Goal: Use online tool/utility: Utilize a website feature to perform a specific function

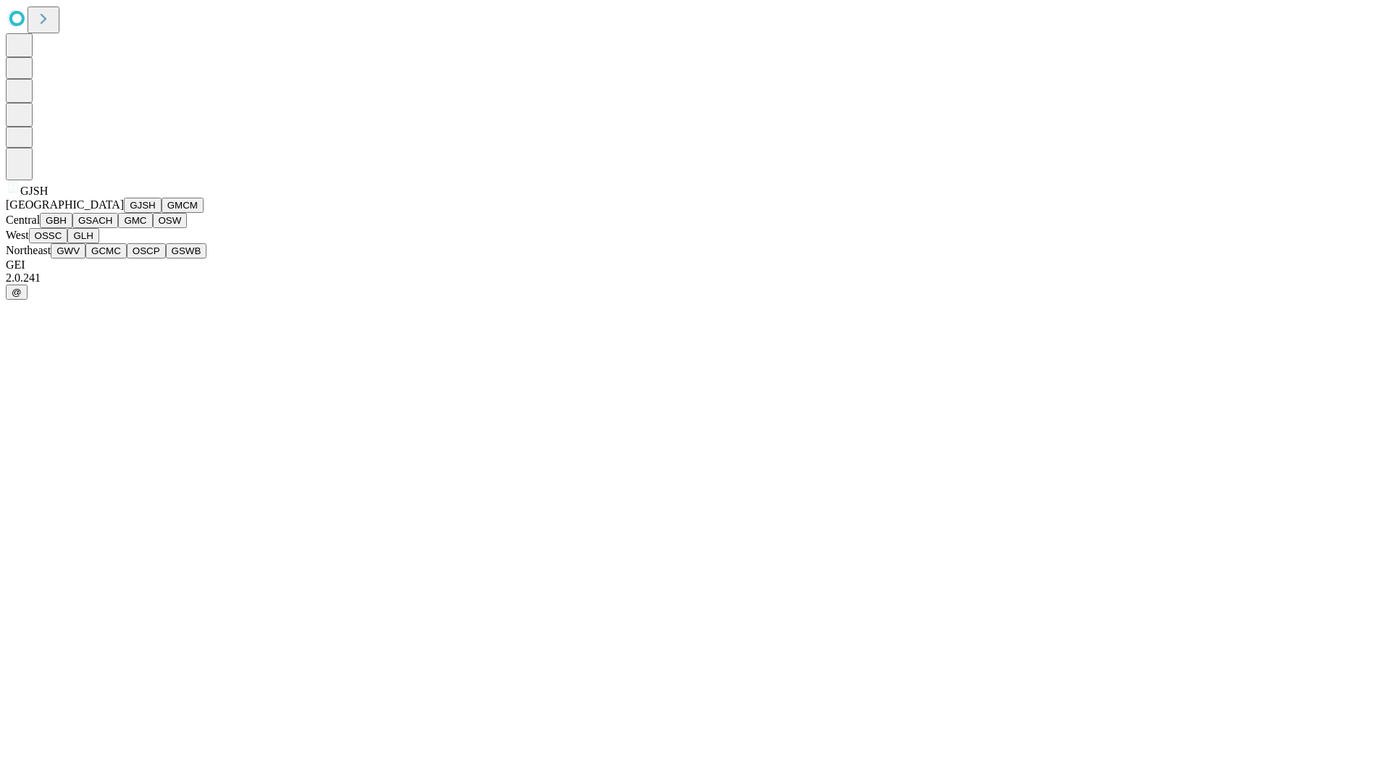
click at [124, 213] on button "GJSH" at bounding box center [143, 205] width 38 height 15
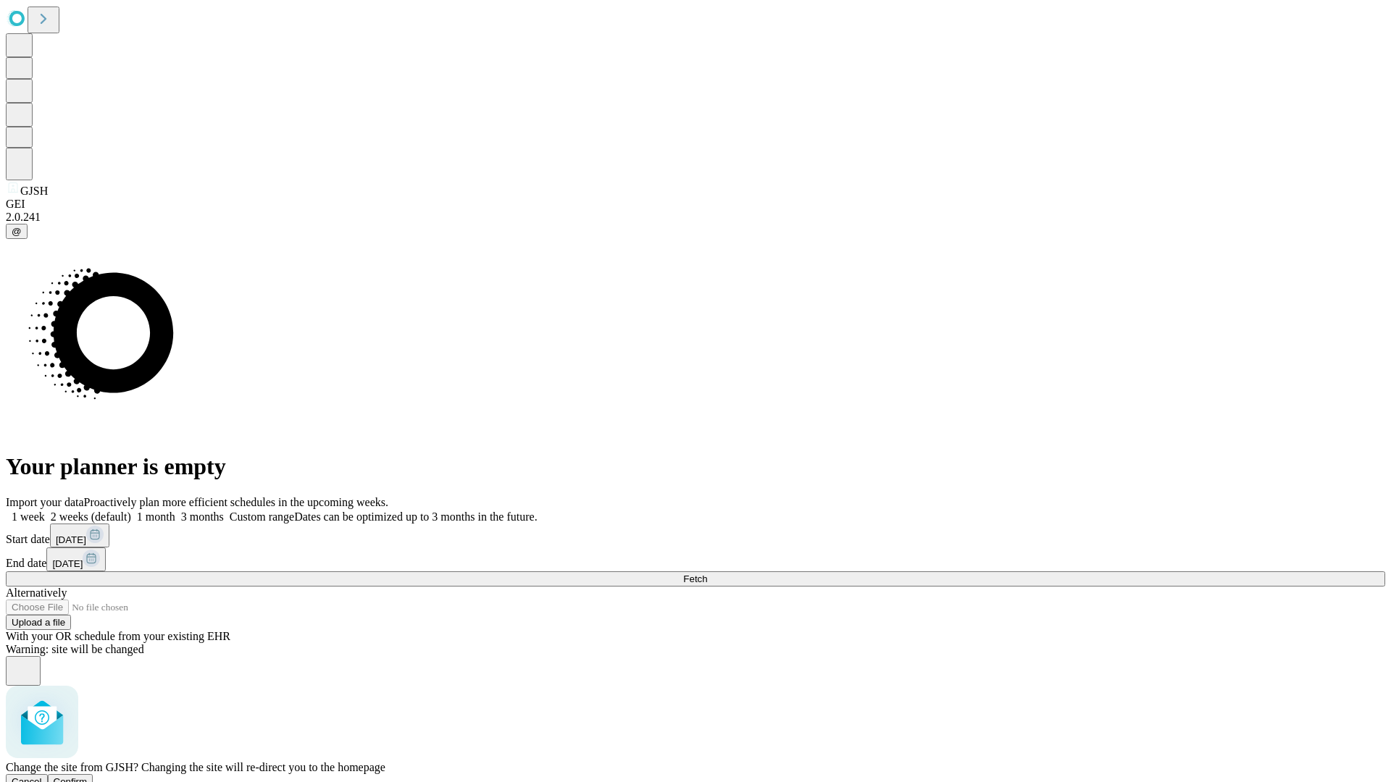
click at [88, 777] on span "Confirm" at bounding box center [71, 782] width 34 height 11
click at [131, 511] on label "2 weeks (default)" at bounding box center [88, 517] width 86 height 12
click at [707, 574] on span "Fetch" at bounding box center [695, 579] width 24 height 11
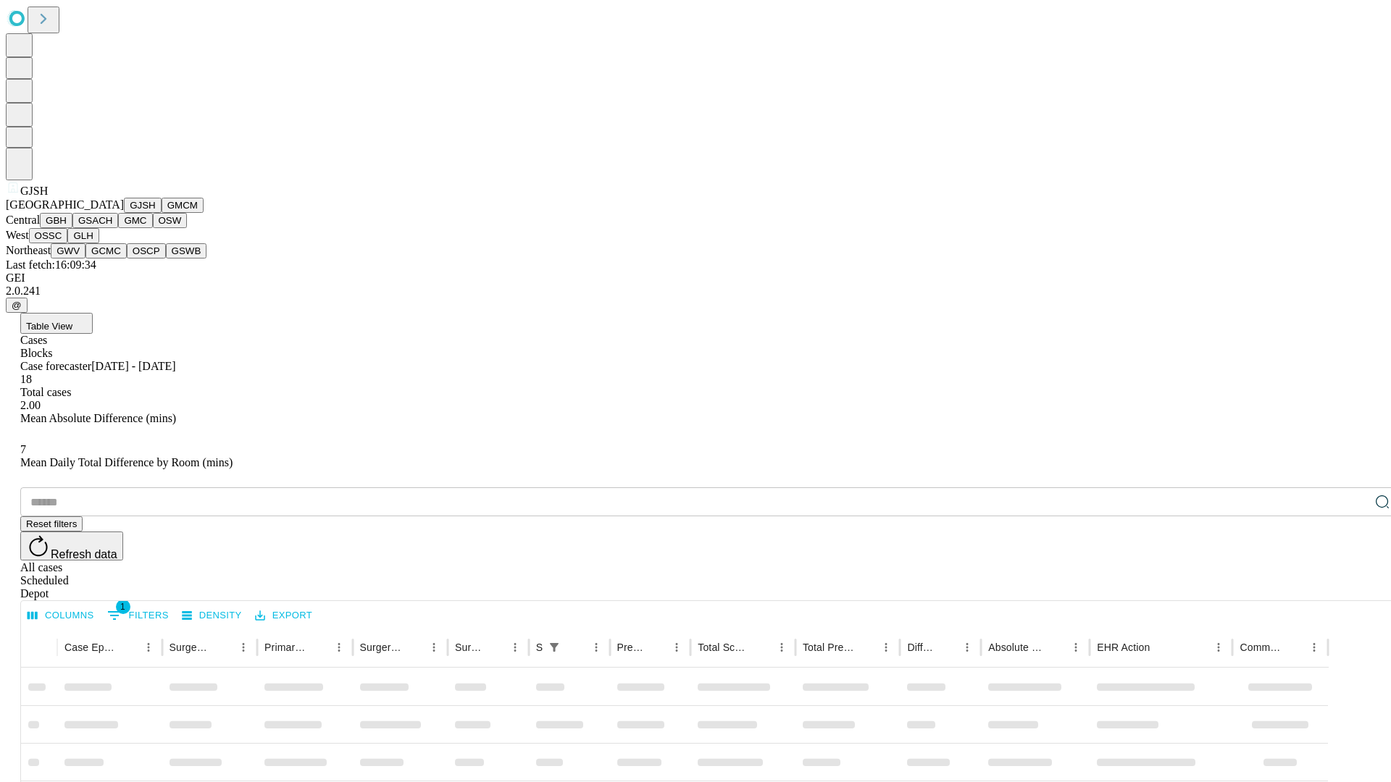
click at [162, 213] on button "GMCM" at bounding box center [183, 205] width 42 height 15
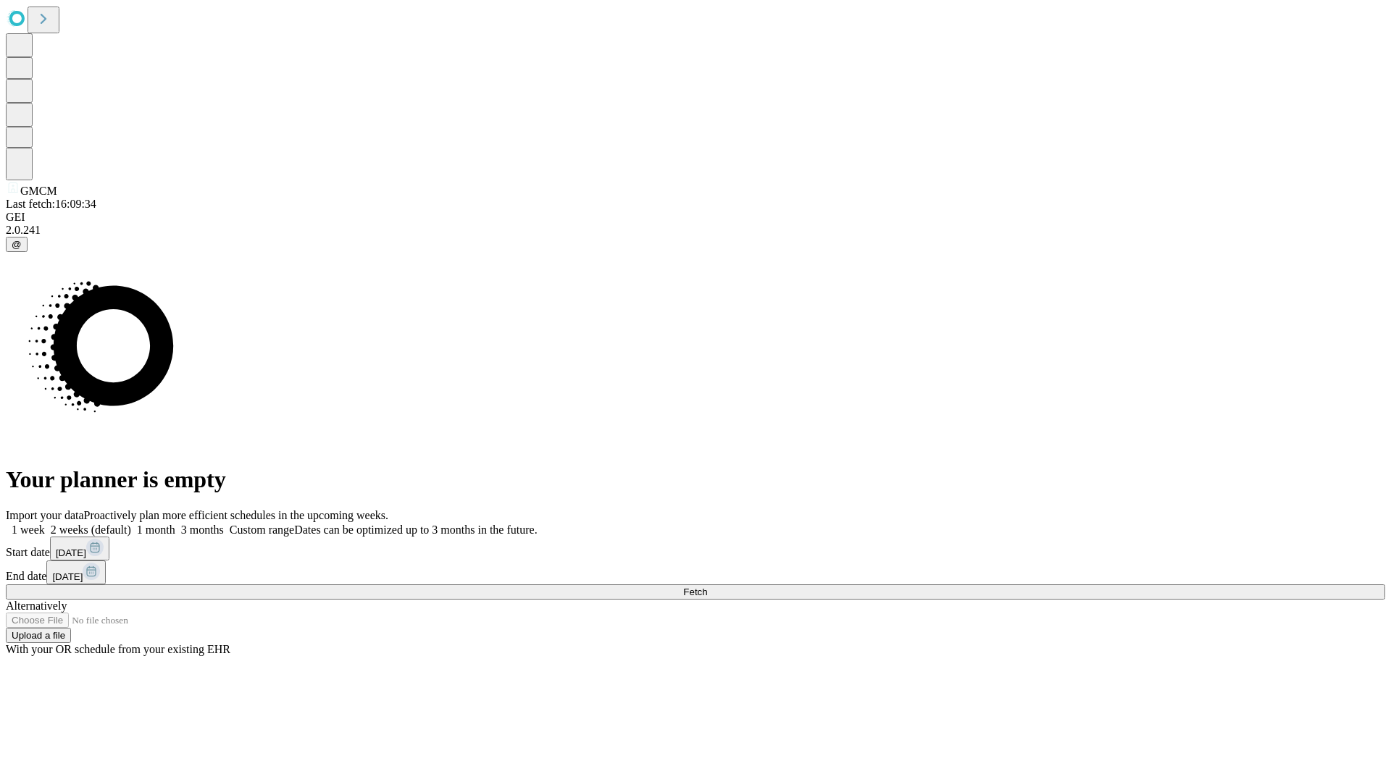
click at [131, 524] on label "2 weeks (default)" at bounding box center [88, 530] width 86 height 12
click at [707, 587] on span "Fetch" at bounding box center [695, 592] width 24 height 11
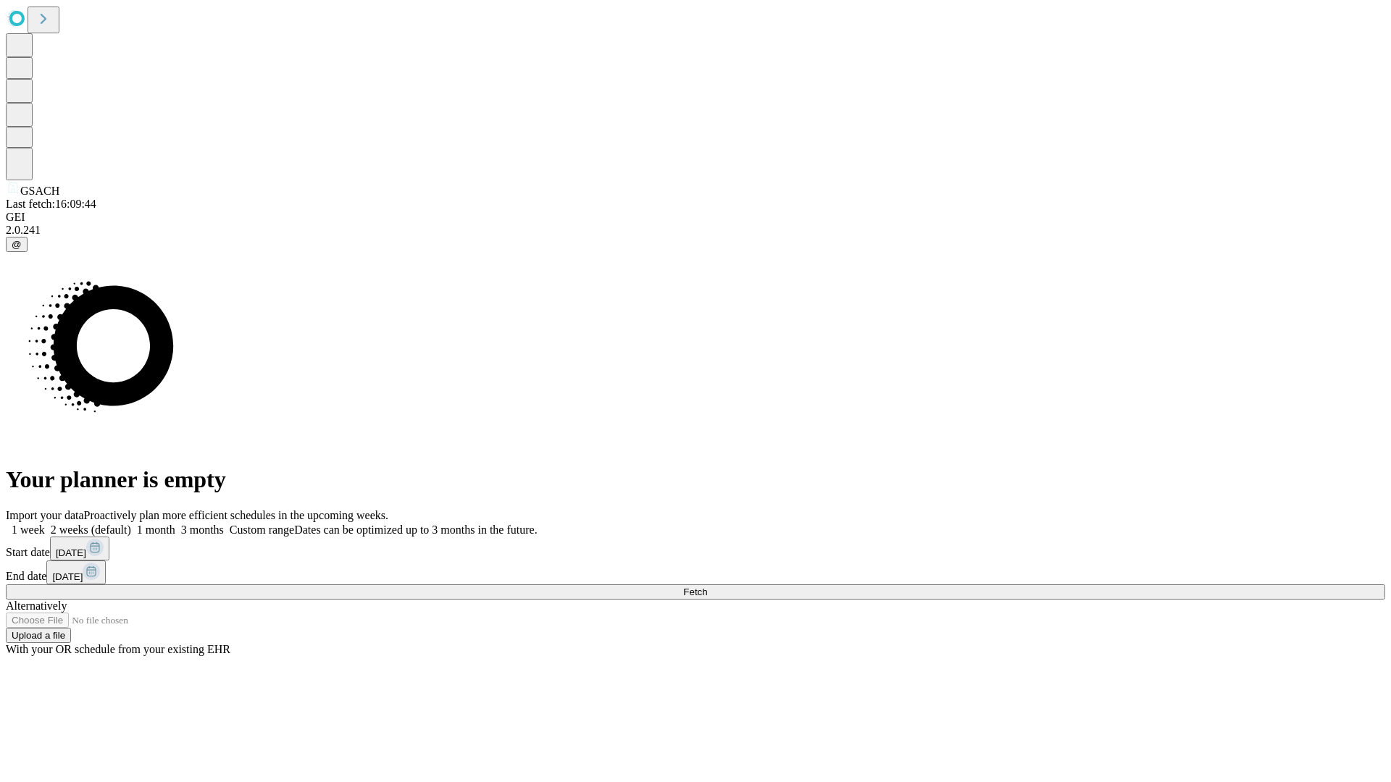
click at [131, 524] on label "2 weeks (default)" at bounding box center [88, 530] width 86 height 12
click at [707, 587] on span "Fetch" at bounding box center [695, 592] width 24 height 11
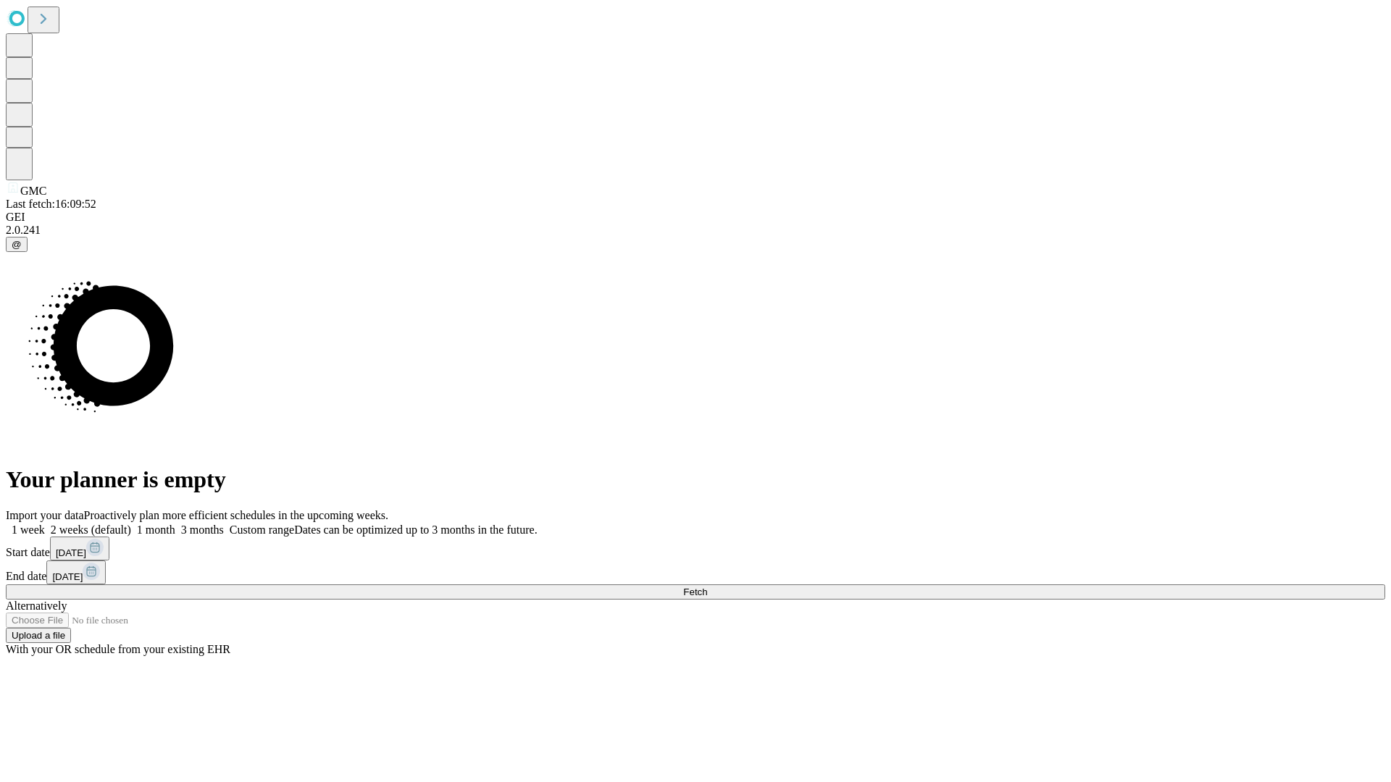
click at [131, 524] on label "2 weeks (default)" at bounding box center [88, 530] width 86 height 12
click at [707, 587] on span "Fetch" at bounding box center [695, 592] width 24 height 11
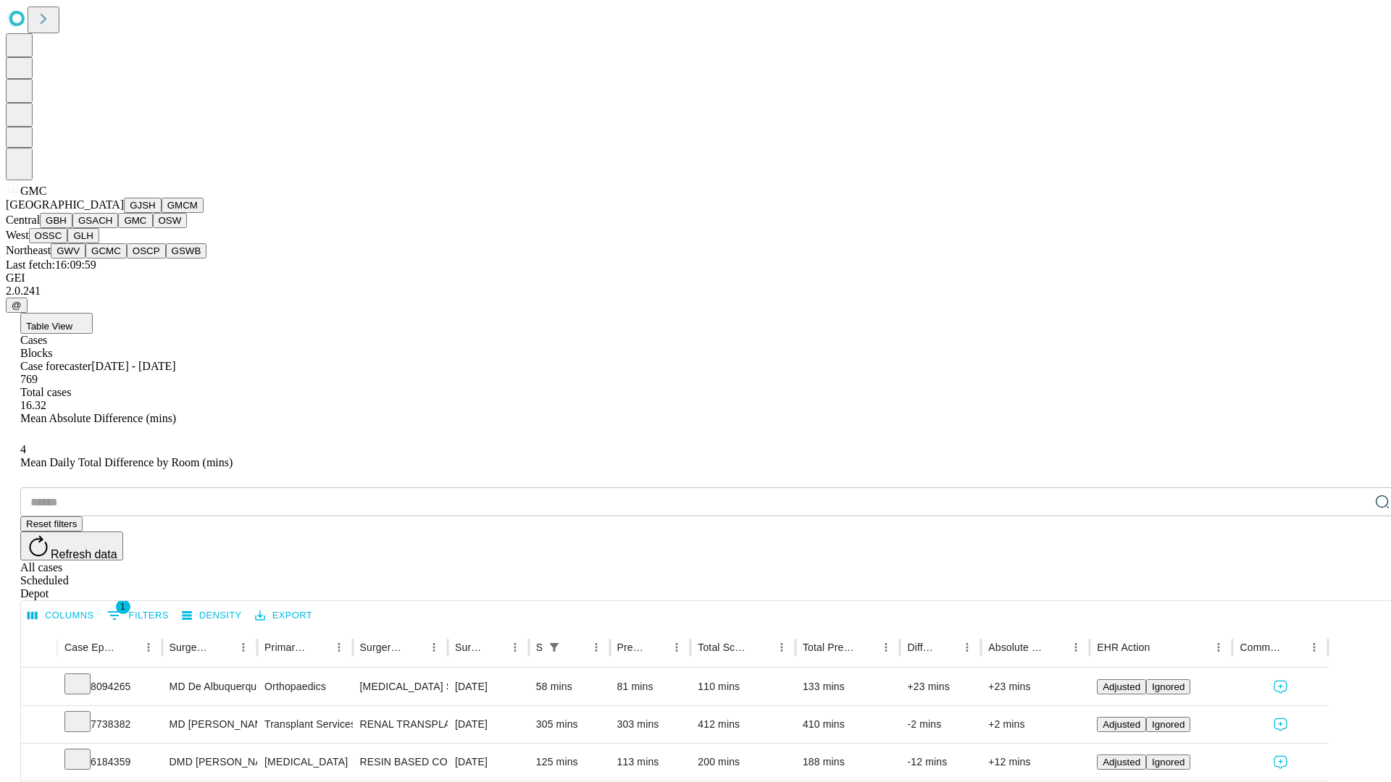
click at [153, 228] on button "OSW" at bounding box center [170, 220] width 35 height 15
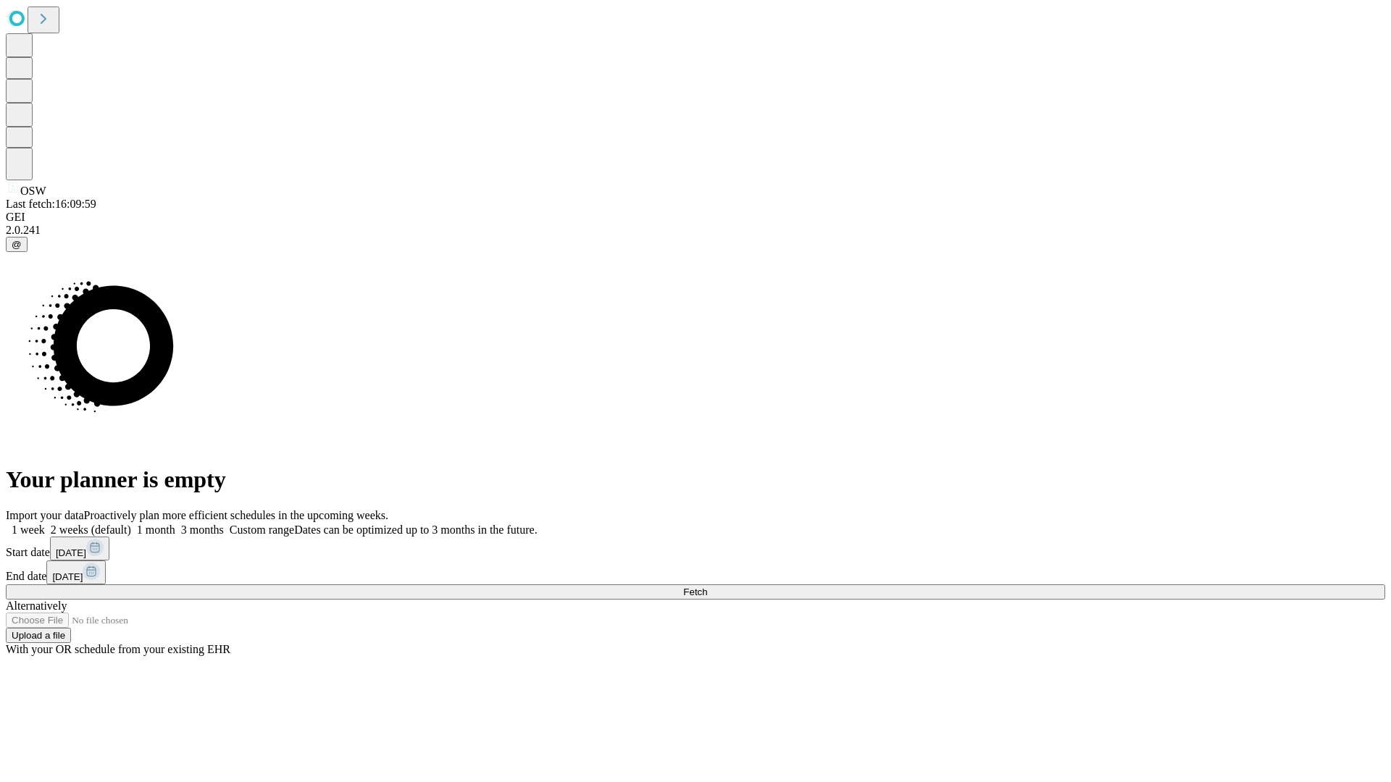
click at [131, 524] on label "2 weeks (default)" at bounding box center [88, 530] width 86 height 12
click at [707, 587] on span "Fetch" at bounding box center [695, 592] width 24 height 11
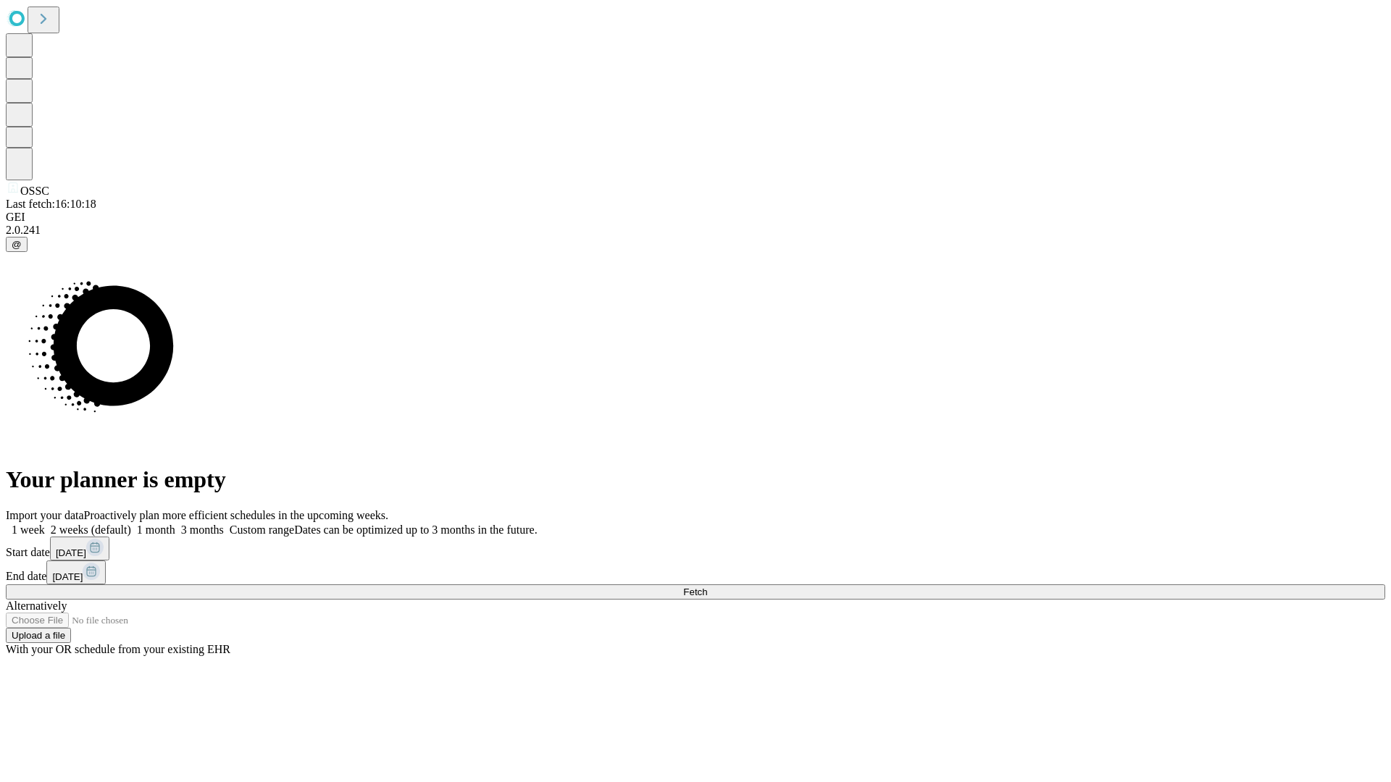
click at [131, 524] on label "2 weeks (default)" at bounding box center [88, 530] width 86 height 12
click at [707, 587] on span "Fetch" at bounding box center [695, 592] width 24 height 11
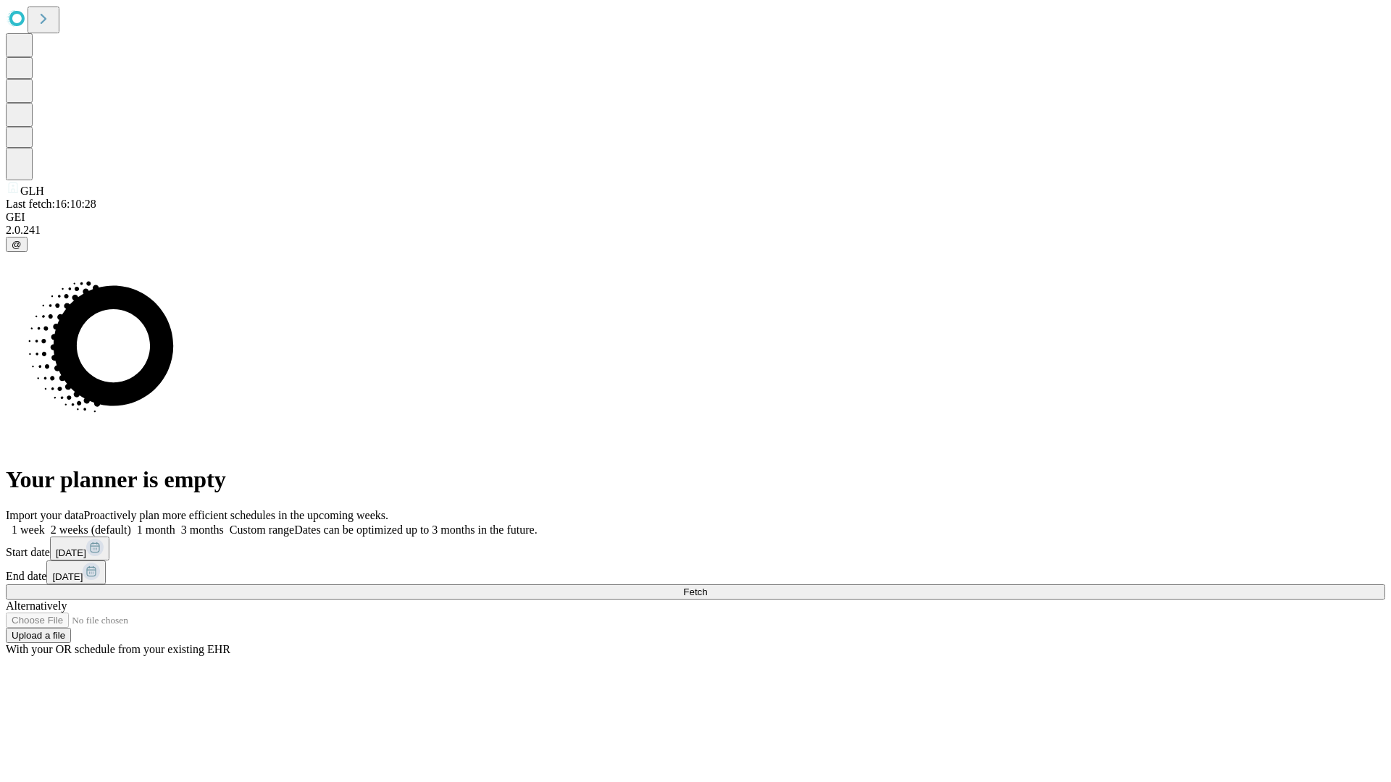
click at [131, 524] on label "2 weeks (default)" at bounding box center [88, 530] width 86 height 12
click at [707, 587] on span "Fetch" at bounding box center [695, 592] width 24 height 11
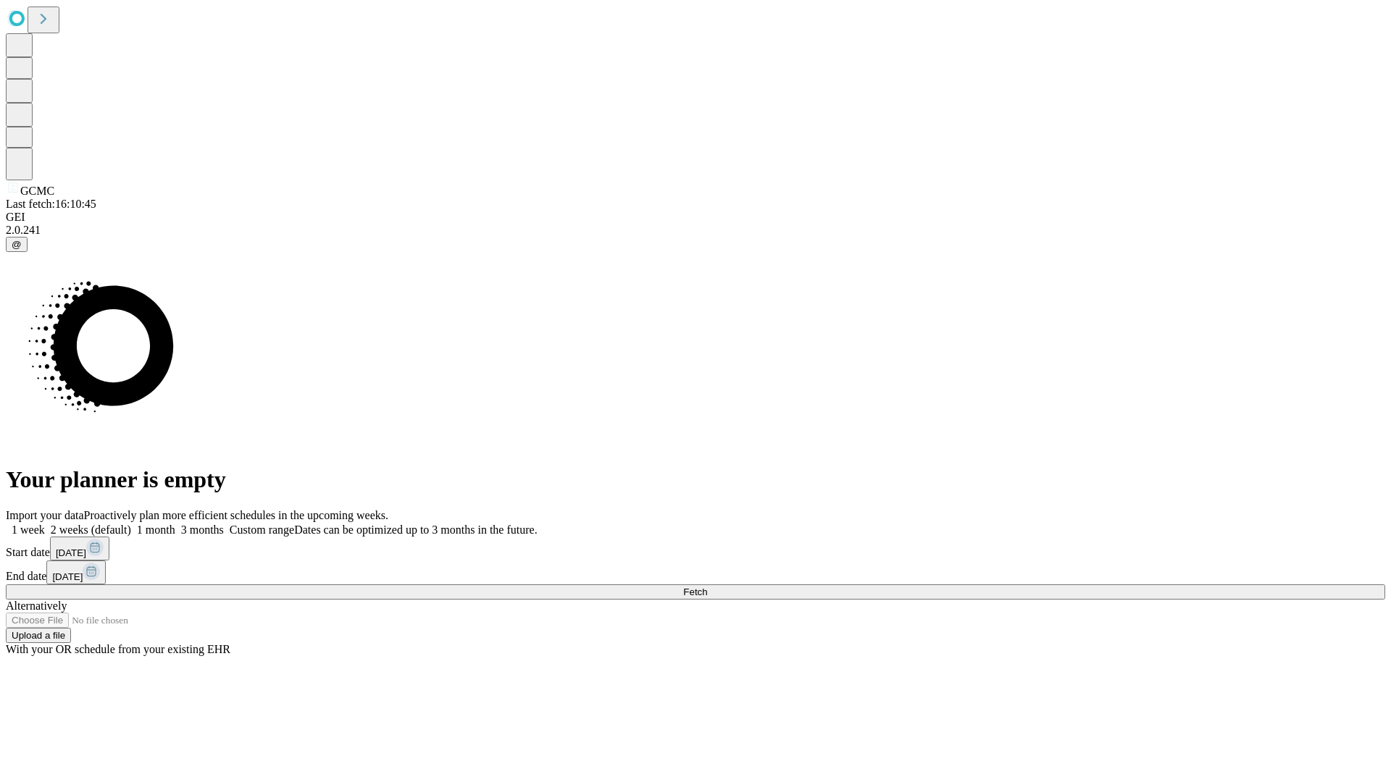
click at [131, 524] on label "2 weeks (default)" at bounding box center [88, 530] width 86 height 12
click at [707, 587] on span "Fetch" at bounding box center [695, 592] width 24 height 11
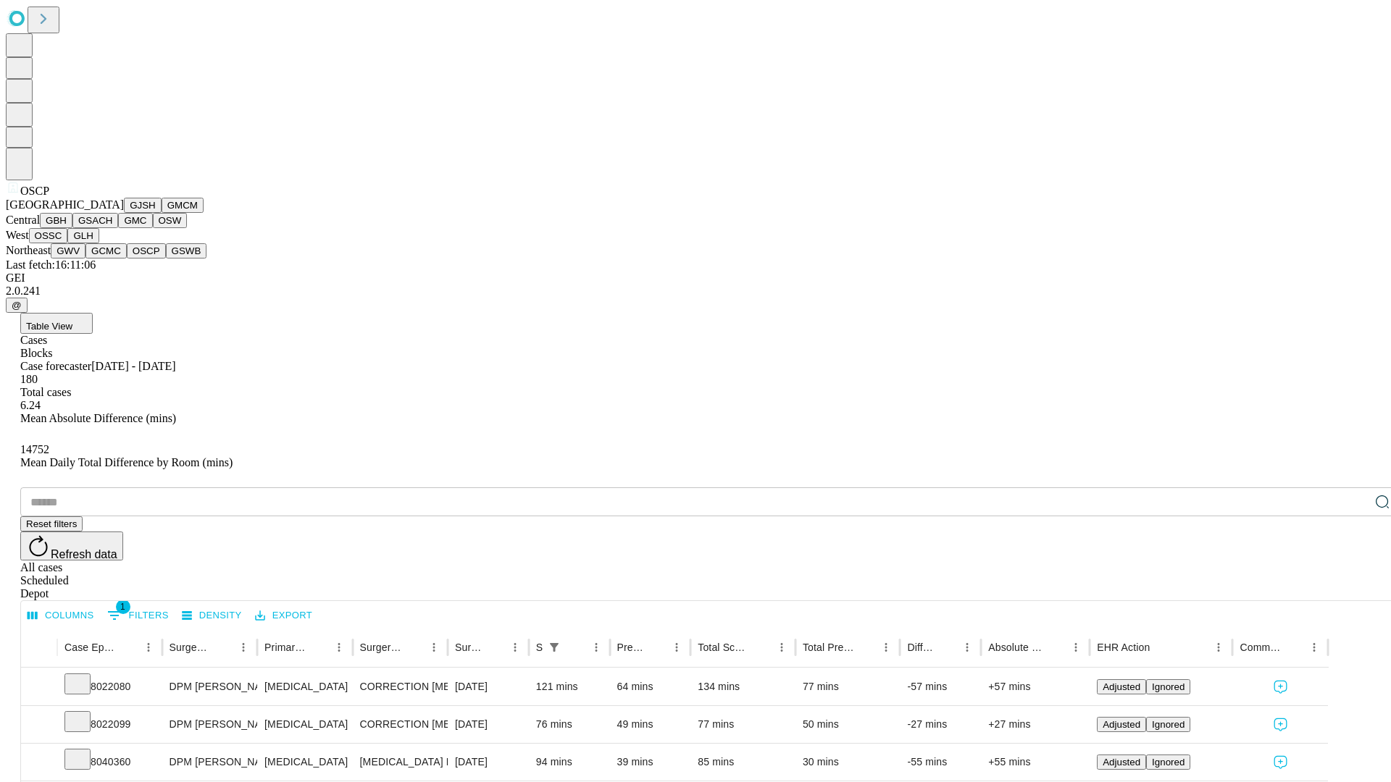
click at [166, 259] on button "GSWB" at bounding box center [186, 250] width 41 height 15
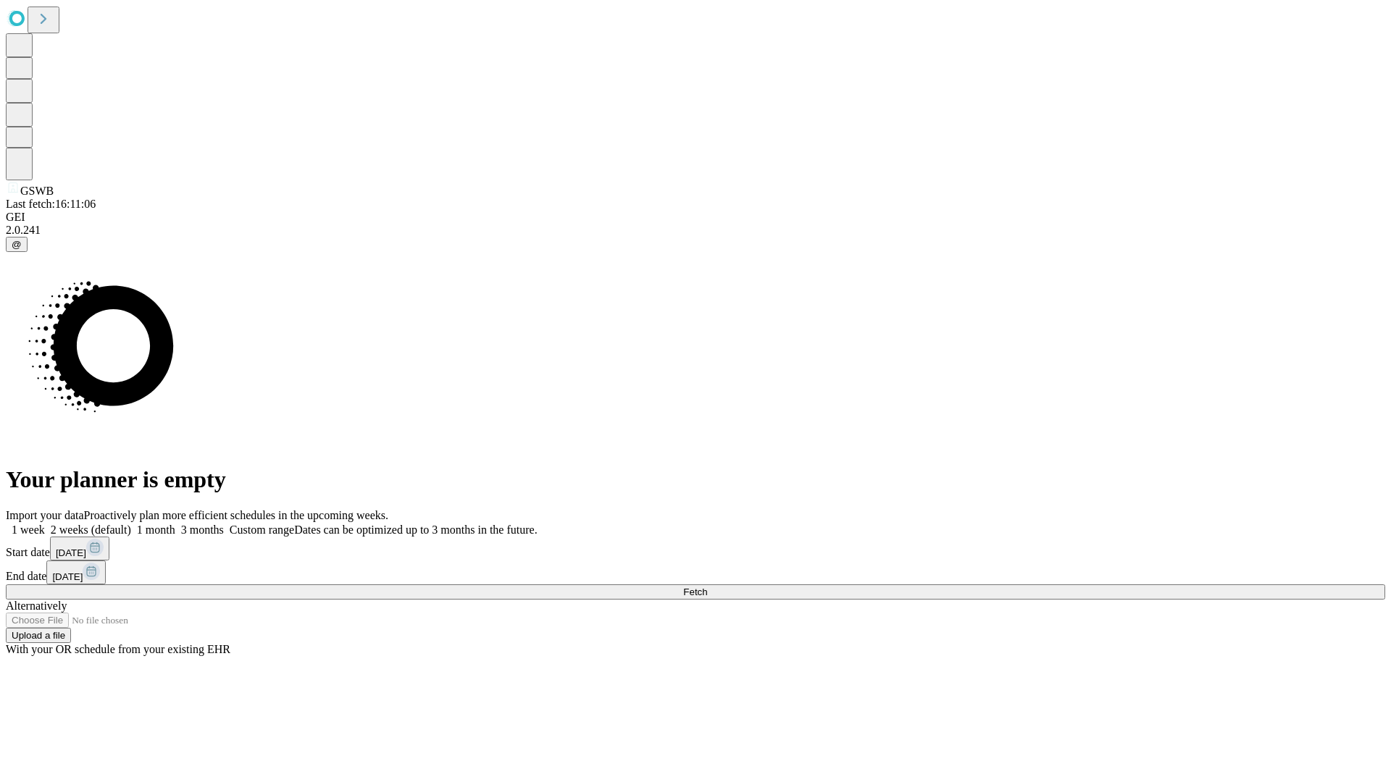
click at [131, 524] on label "2 weeks (default)" at bounding box center [88, 530] width 86 height 12
click at [707, 587] on span "Fetch" at bounding box center [695, 592] width 24 height 11
